Goal: Check status: Check status

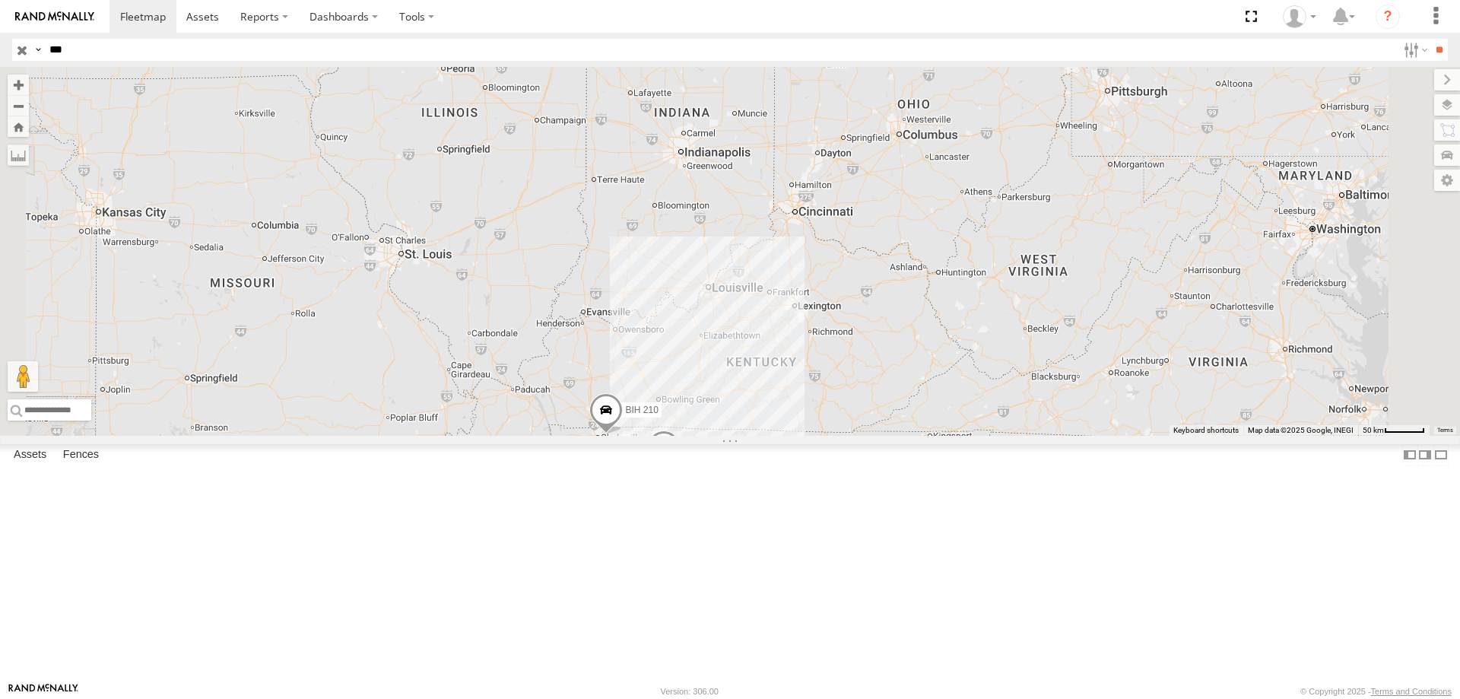
click at [79, 51] on input "***" at bounding box center [719, 50] width 1353 height 22
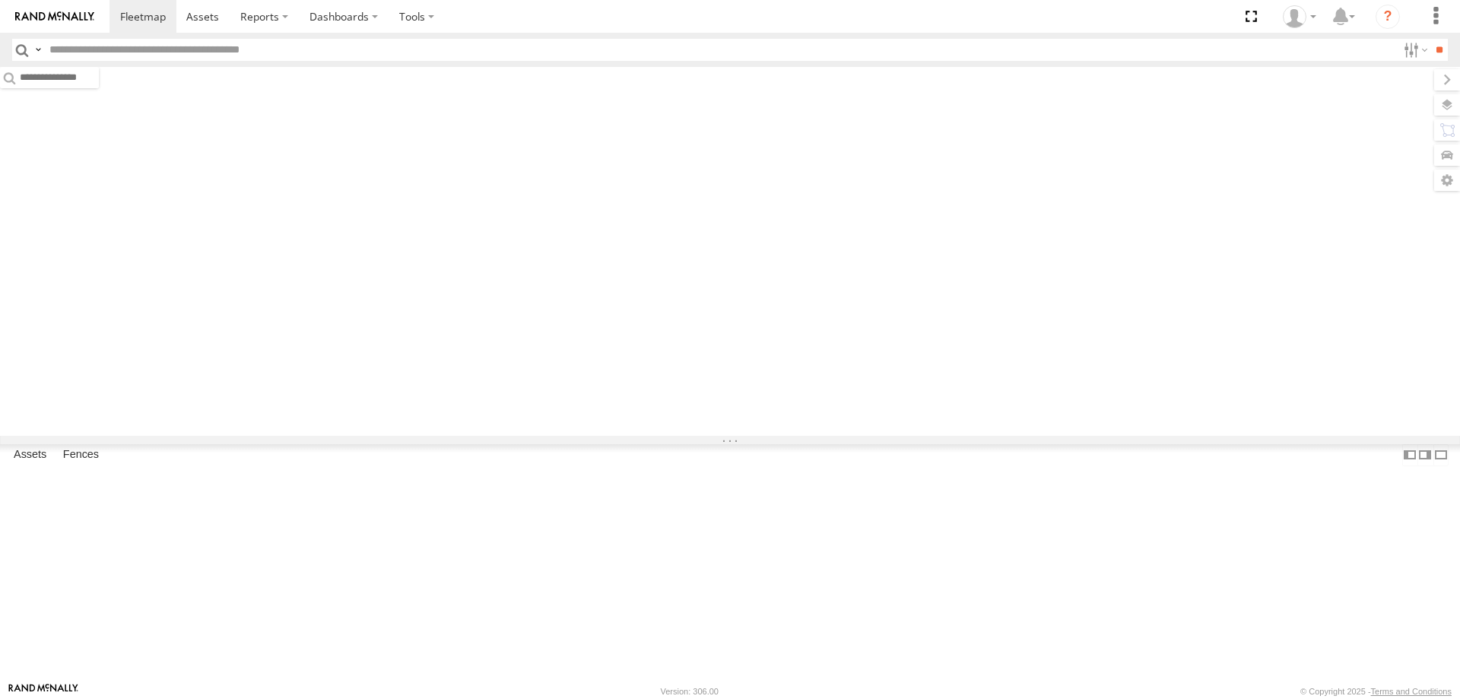
type input "***"
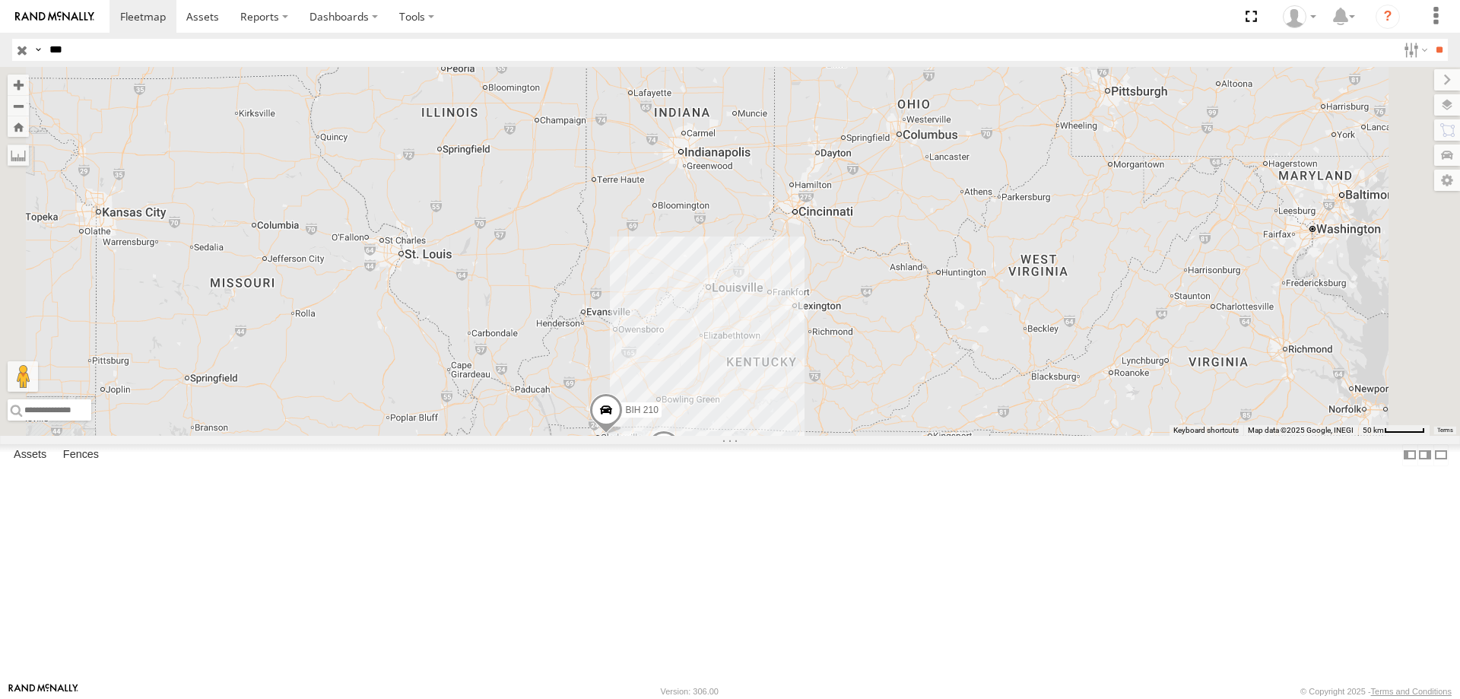
click at [0, 0] on div "TRK 210" at bounding box center [0, 0] width 0 height 0
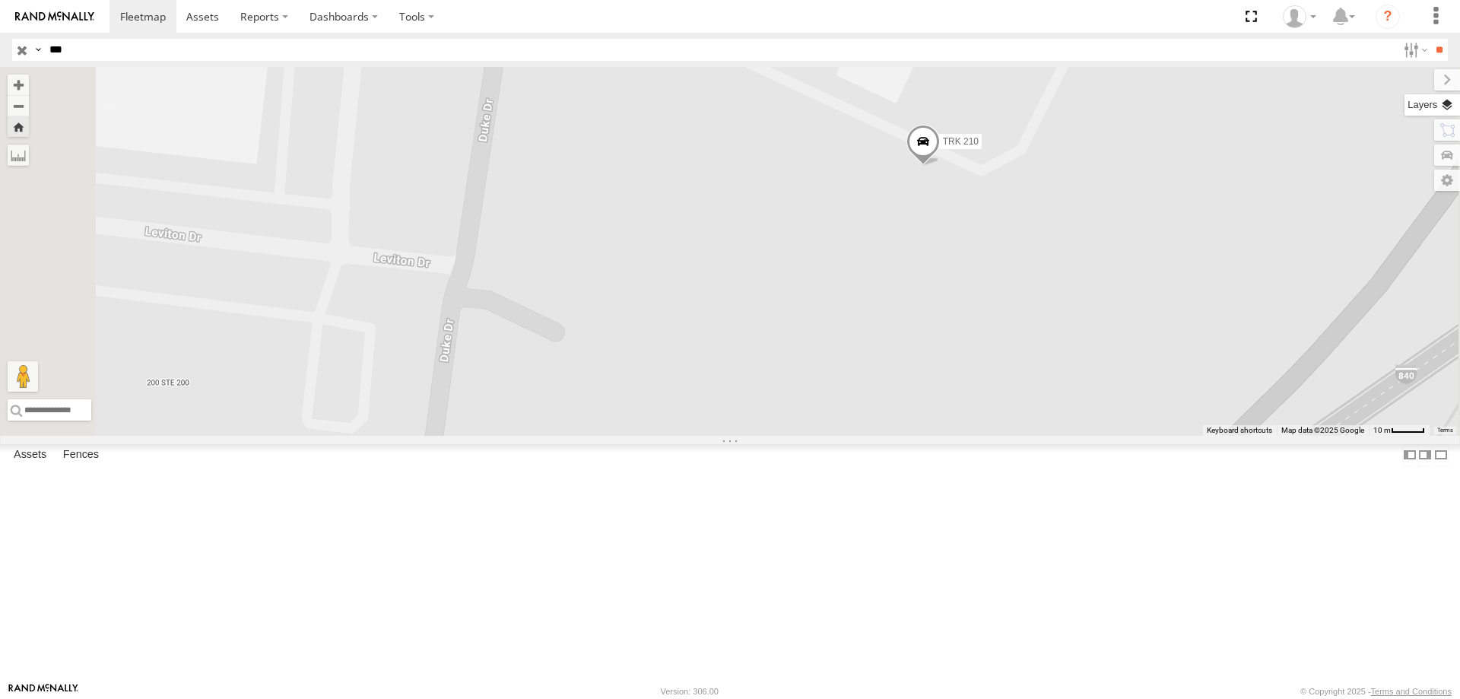
click at [1441, 110] on label at bounding box center [1431, 104] width 55 height 21
click at [0, 0] on label at bounding box center [0, 0] width 0 height 0
click at [0, 0] on span "Satellite" at bounding box center [0, 0] width 0 height 0
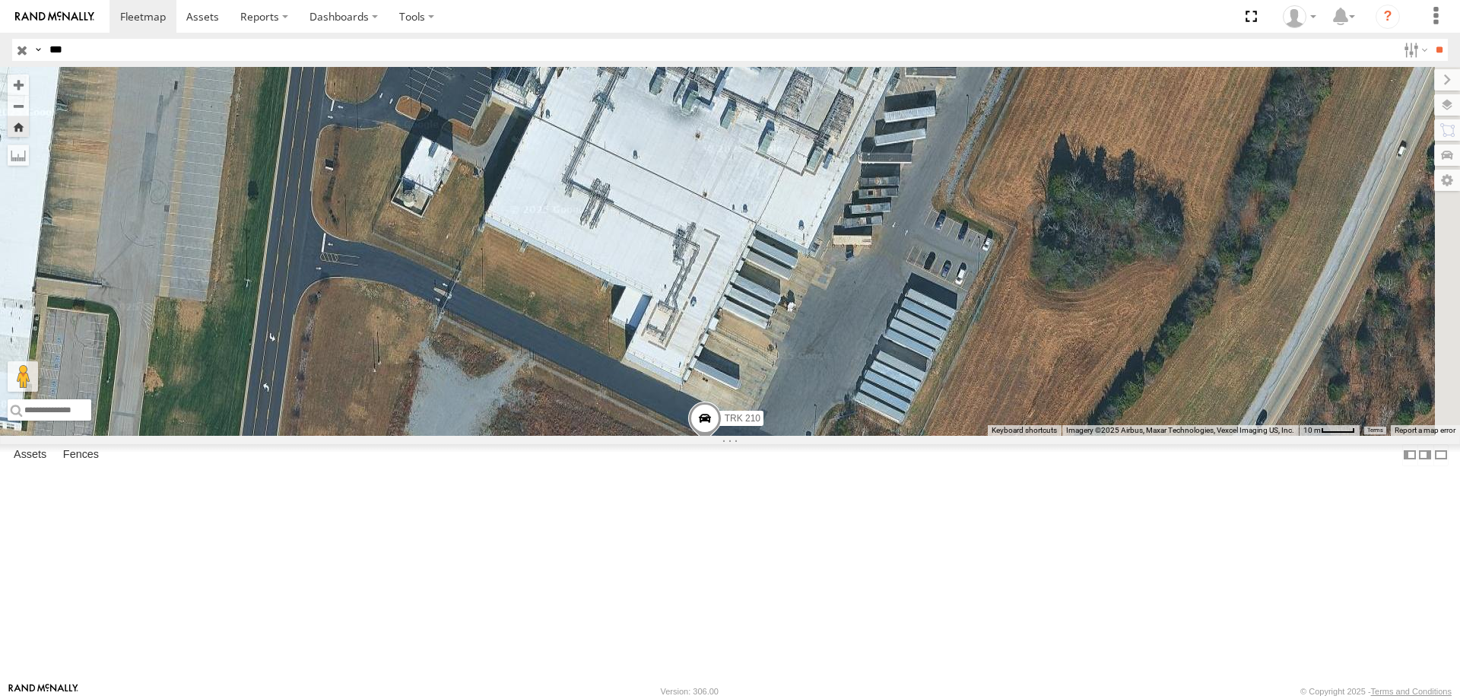
drag, startPoint x: 994, startPoint y: 336, endPoint x: 774, endPoint y: 615, distance: 355.1
click at [774, 436] on div "TRK 210" at bounding box center [730, 251] width 1460 height 369
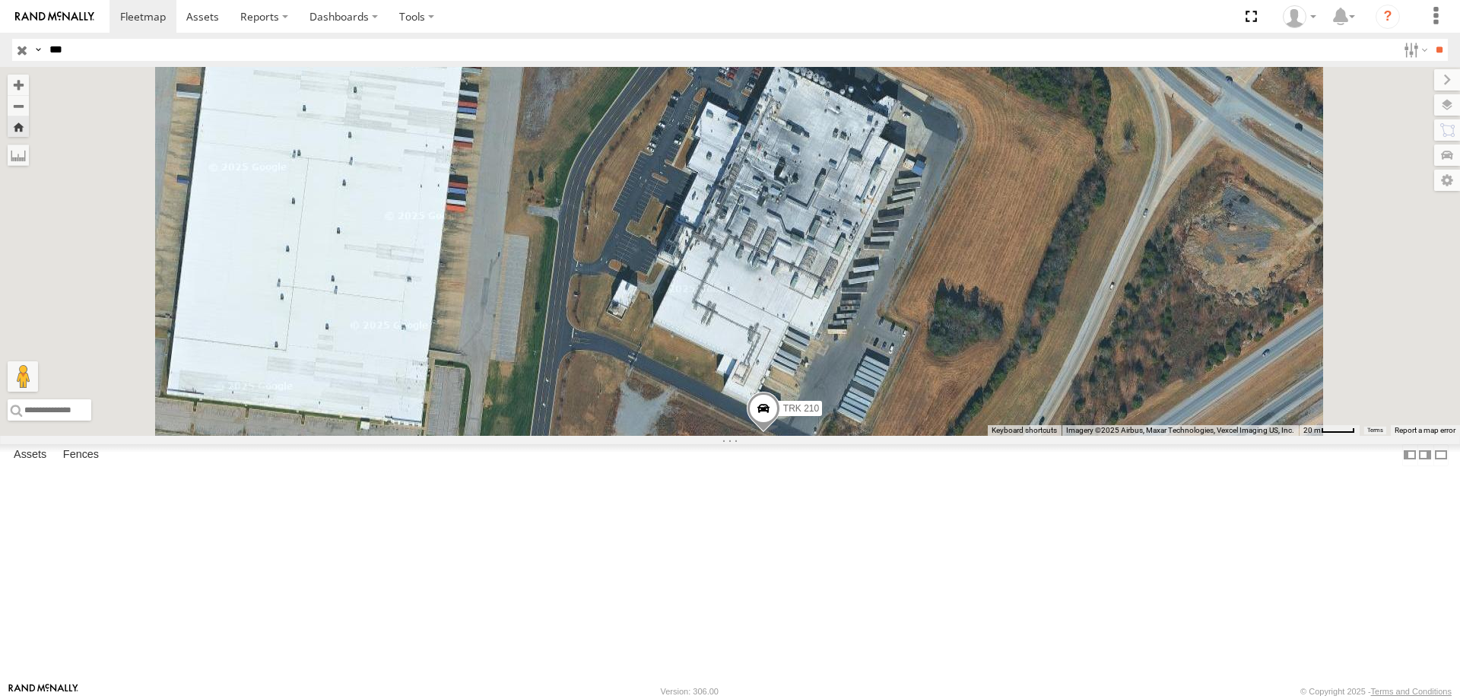
drag, startPoint x: 1054, startPoint y: 394, endPoint x: 1030, endPoint y: 456, distance: 66.9
click at [1030, 436] on div "TRK 210" at bounding box center [730, 251] width 1460 height 369
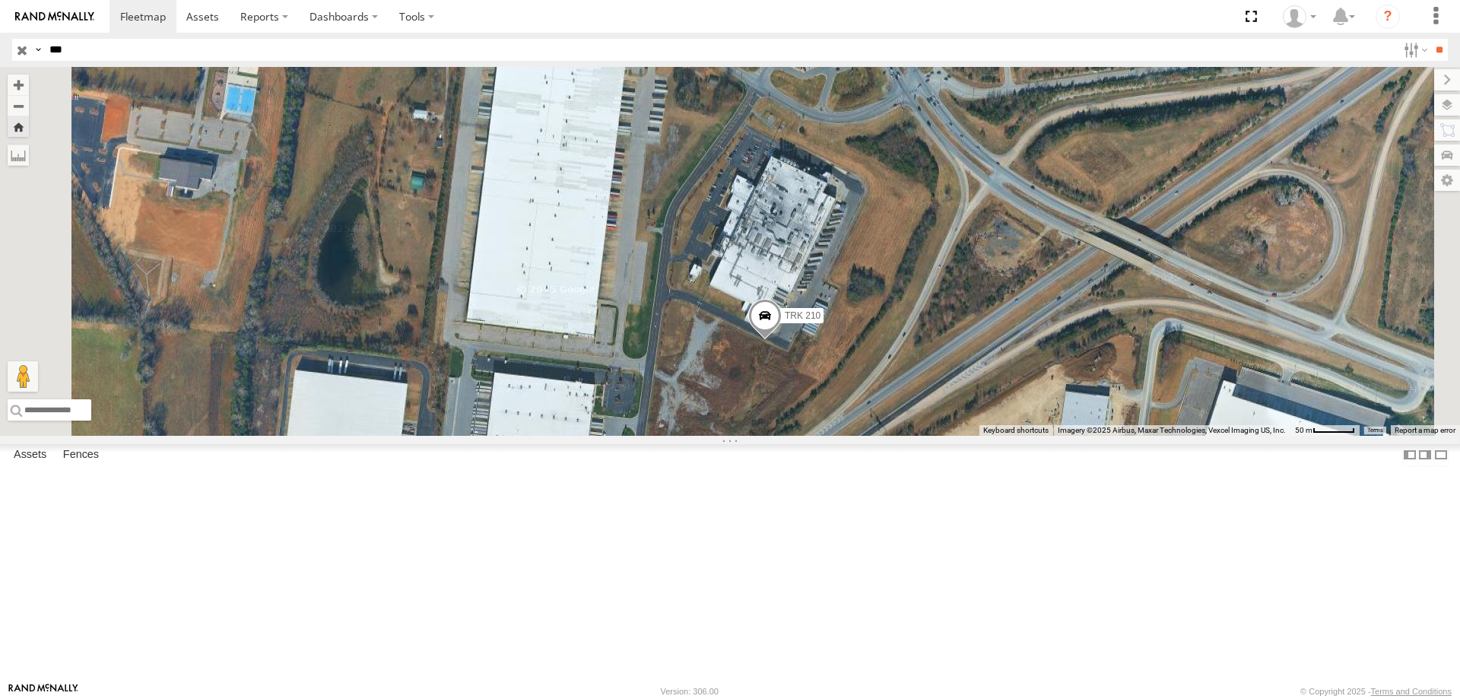
drag, startPoint x: 1117, startPoint y: 455, endPoint x: 1084, endPoint y: 402, distance: 62.5
click at [1084, 402] on div "TRK 210" at bounding box center [730, 251] width 1460 height 369
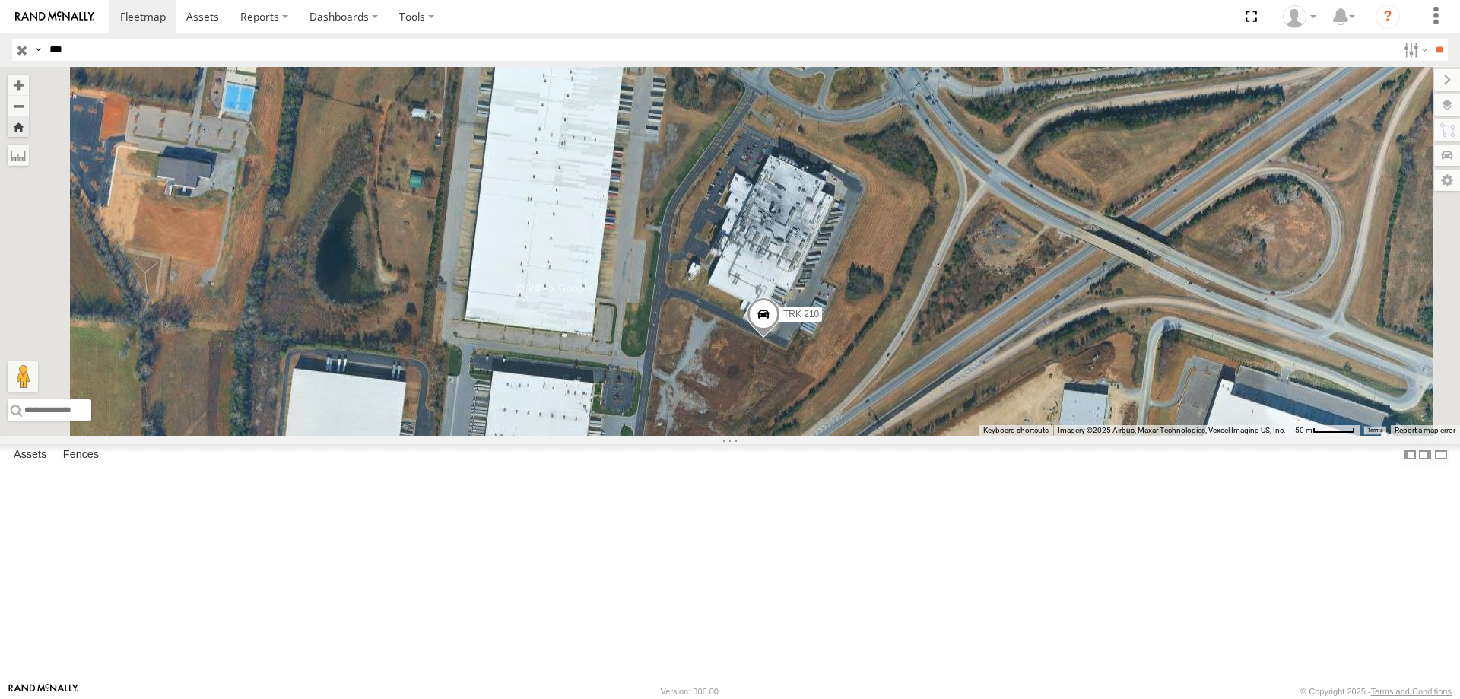
click at [0, 0] on span "Satellite + Roadmap" at bounding box center [0, 0] width 0 height 0
